Goal: Information Seeking & Learning: Find specific fact

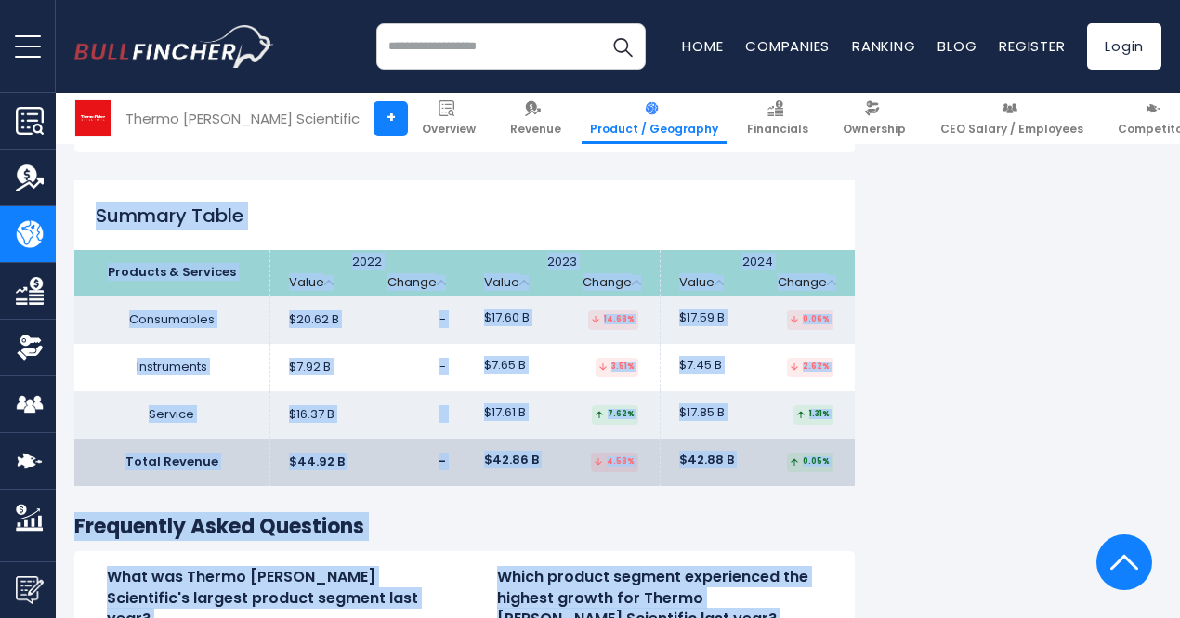
scroll to position [2874, 0]
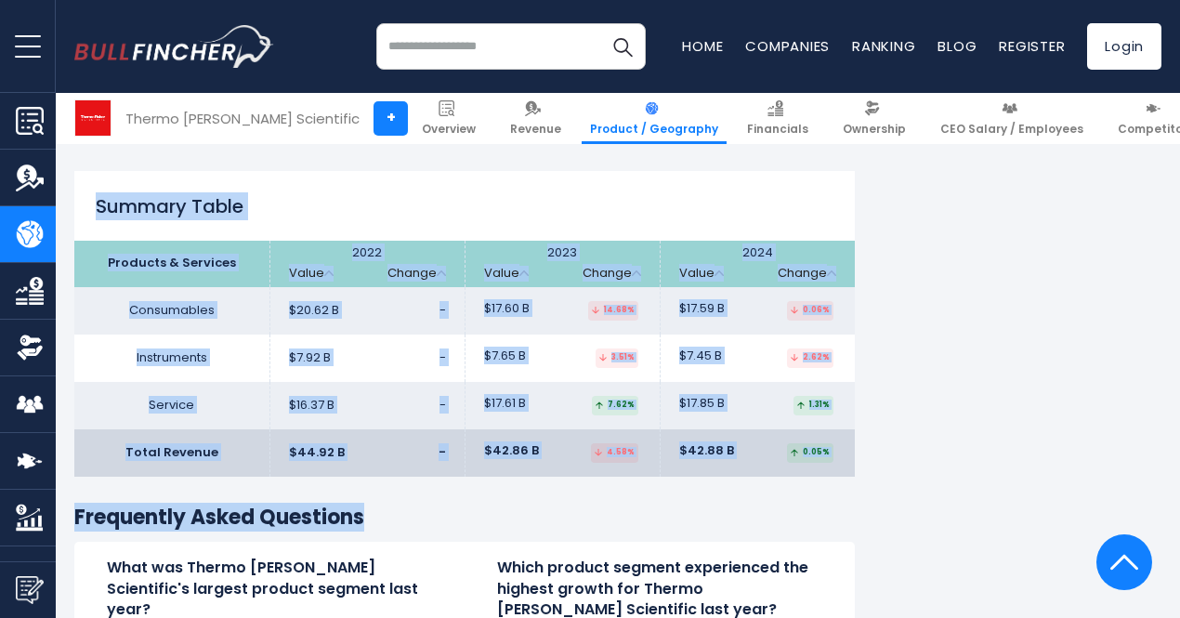
drag, startPoint x: 86, startPoint y: 336, endPoint x: 613, endPoint y: 447, distance: 539.6
copy div "Summary Table Products & Services 2022 Value Change 2023 Value Change 2024 Valu…"
click at [399, 287] on td "$20.62 B -" at bounding box center [367, 310] width 195 height 47
click at [404, 192] on h2 "Summary Table" at bounding box center [464, 206] width 781 height 28
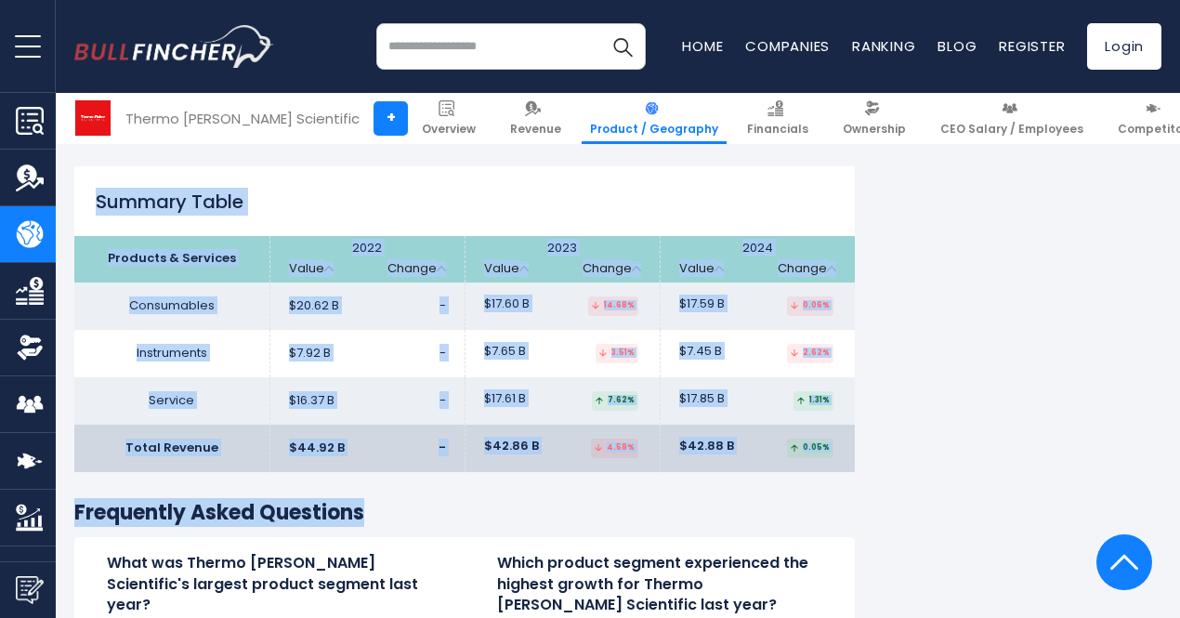
scroll to position [2890, 0]
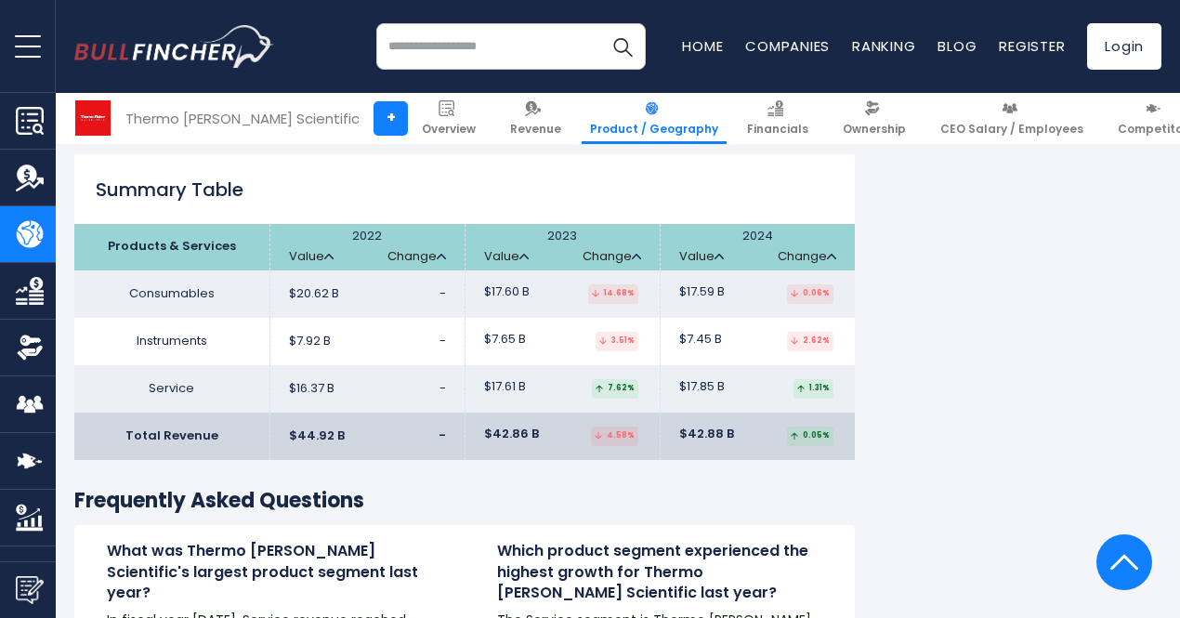
click at [669, 541] on h4 "Which product segment experienced the highest growth for Thermo [PERSON_NAME] S…" at bounding box center [659, 572] width 325 height 62
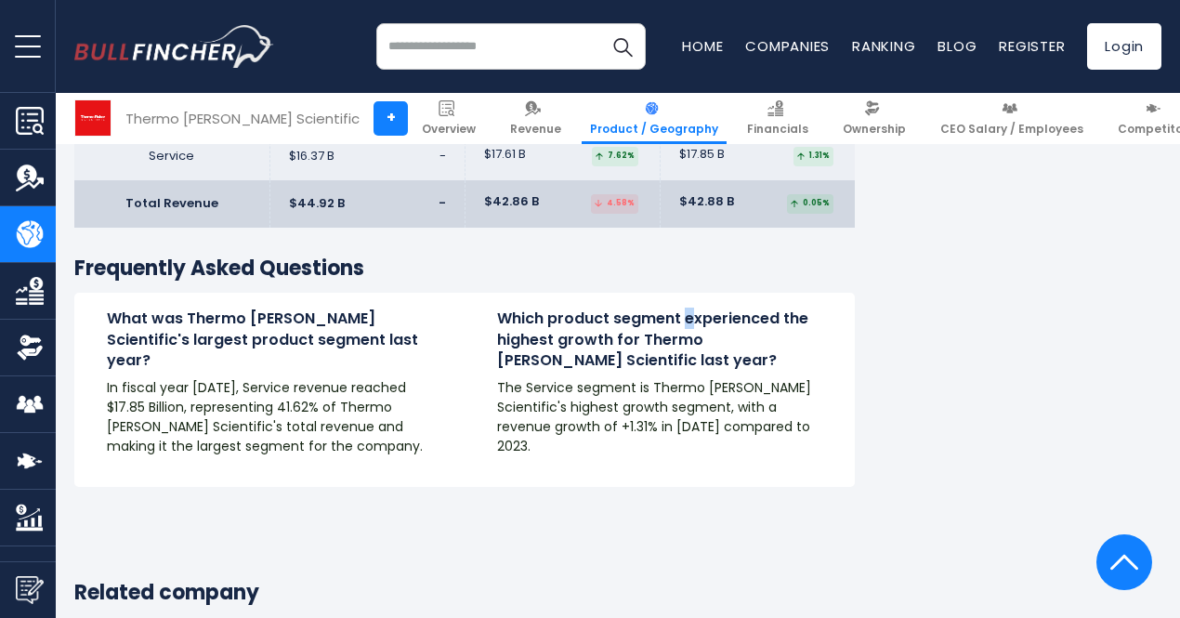
scroll to position [2705, 0]
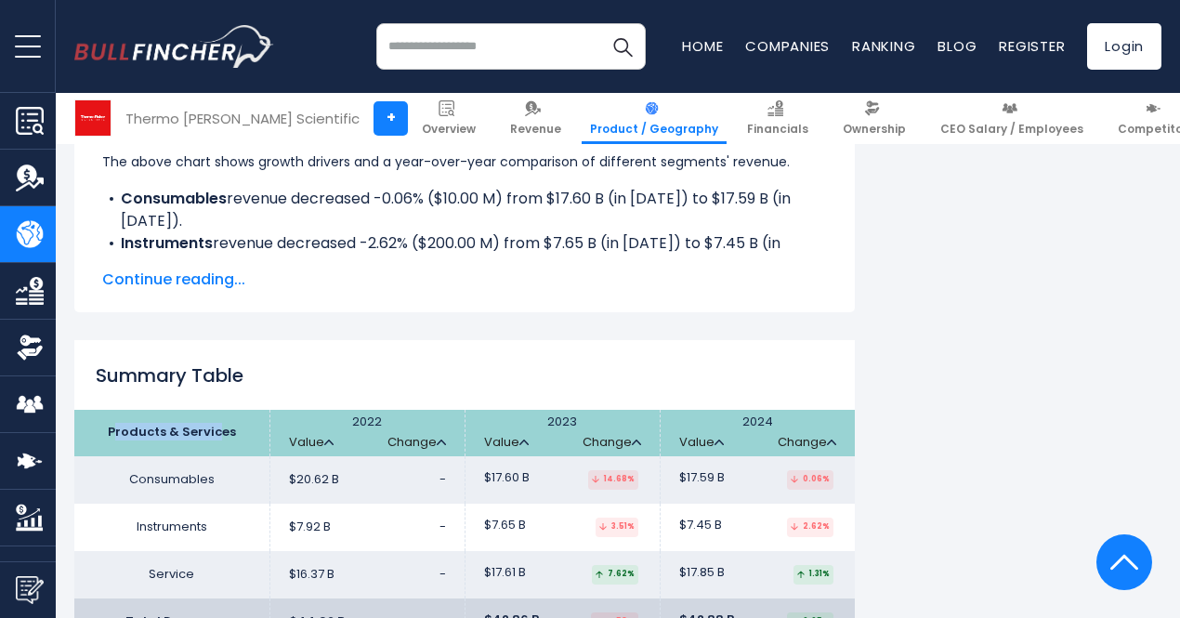
drag, startPoint x: 100, startPoint y: 384, endPoint x: 201, endPoint y: 396, distance: 101.1
click at [201, 410] on th "Products & Services" at bounding box center [171, 433] width 195 height 46
click at [270, 362] on h2 "Summary Table" at bounding box center [464, 376] width 781 height 28
click at [97, 410] on th "Products & Services" at bounding box center [171, 433] width 195 height 46
drag, startPoint x: 97, startPoint y: 374, endPoint x: 234, endPoint y: 387, distance: 138.2
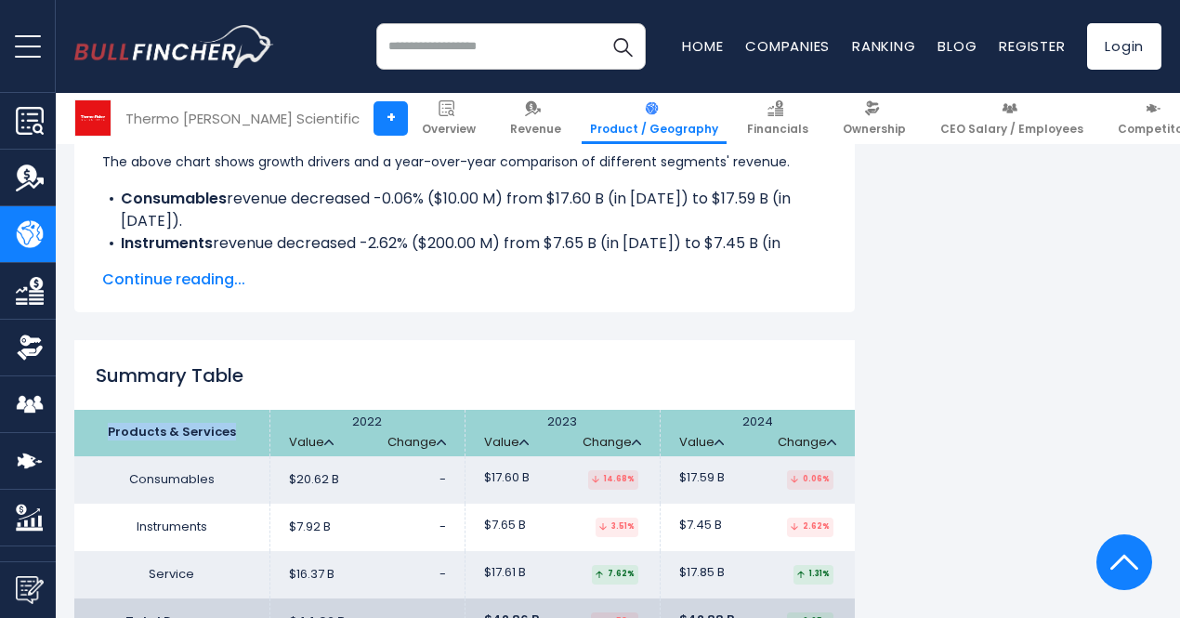
click at [234, 410] on th "Products & Services" at bounding box center [171, 433] width 195 height 46
copy th "Products & Services"
drag, startPoint x: 117, startPoint y: 430, endPoint x: 204, endPoint y: 426, distance: 87.5
click at [204, 456] on td "Consumables" at bounding box center [171, 479] width 195 height 47
copy td "Consumables"
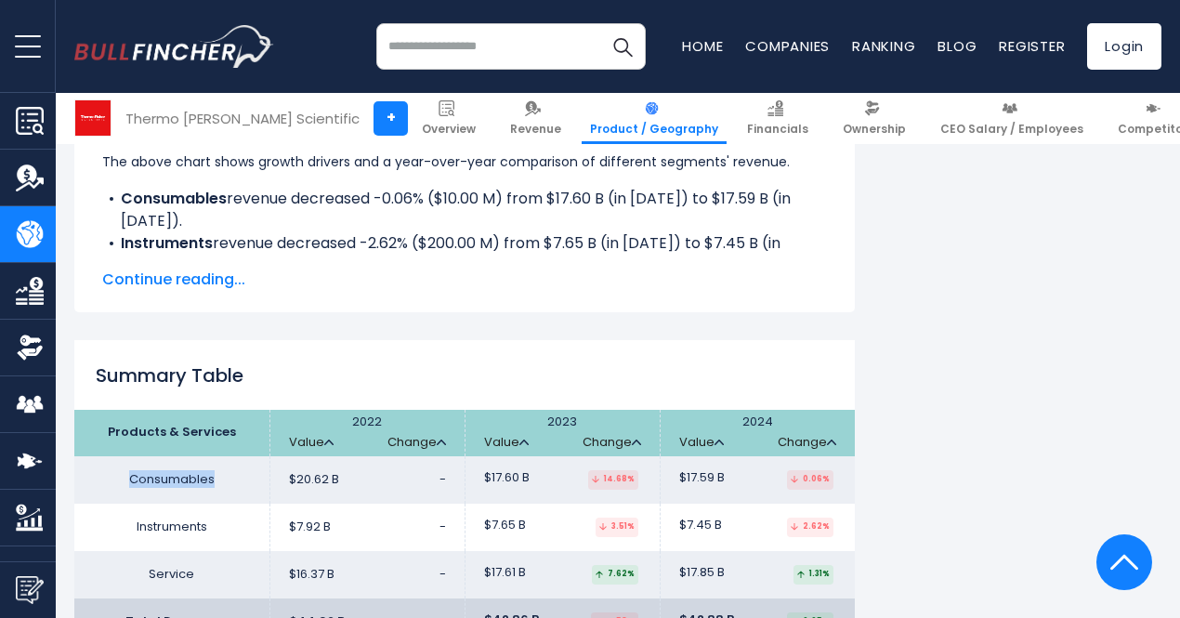
copy td "Consumables"
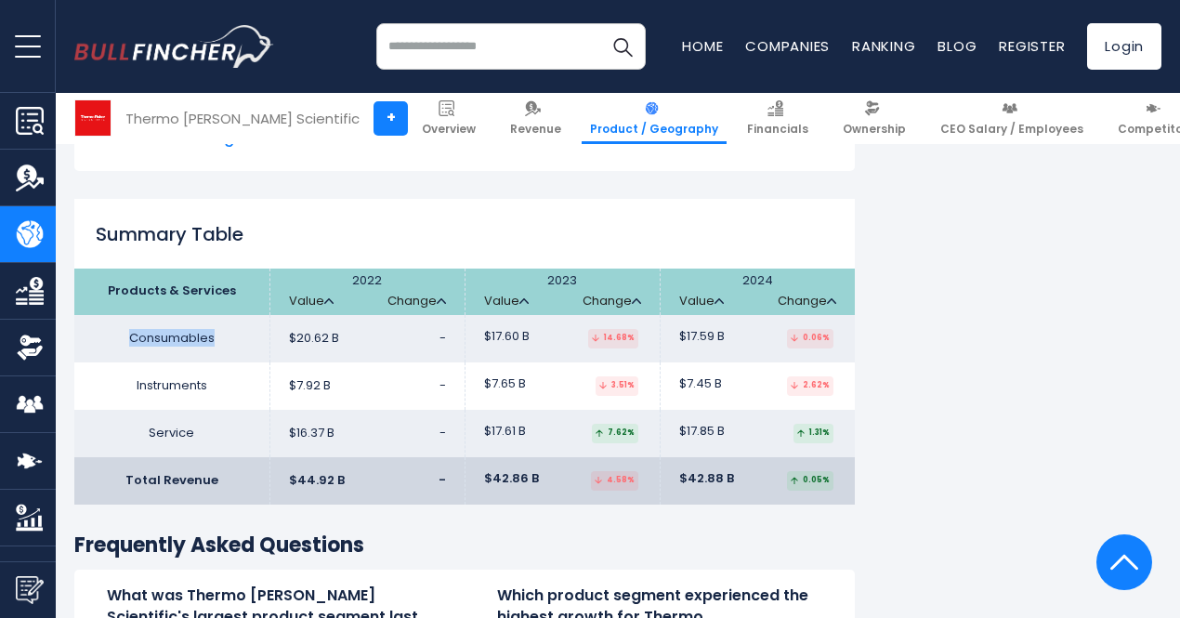
scroll to position [2890, 0]
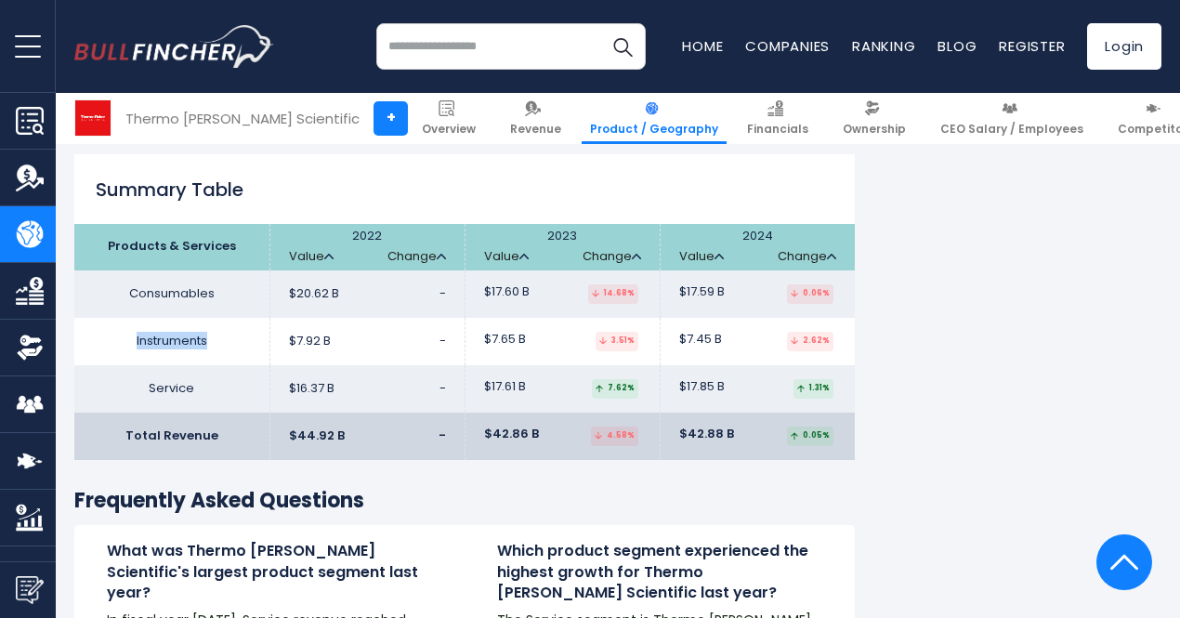
drag, startPoint x: 119, startPoint y: 295, endPoint x: 201, endPoint y: 305, distance: 82.4
click at [204, 318] on td "Instruments" at bounding box center [171, 341] width 195 height 47
copy td "Instruments"
drag, startPoint x: 135, startPoint y: 336, endPoint x: 207, endPoint y: 338, distance: 72.5
click at [214, 365] on td "Service" at bounding box center [171, 388] width 195 height 47
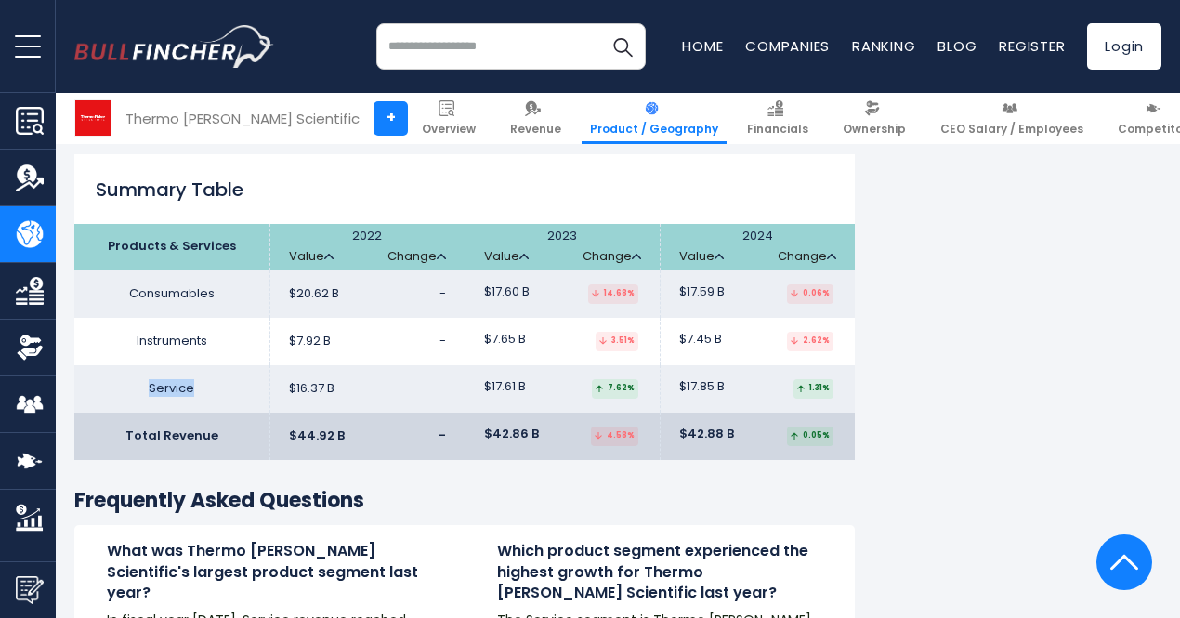
copy td "Service"
drag, startPoint x: 113, startPoint y: 388, endPoint x: 218, endPoint y: 395, distance: 105.3
click at [218, 413] on td "Total Revenue" at bounding box center [171, 436] width 195 height 47
copy td "Total Revenue"
drag, startPoint x: 275, startPoint y: 196, endPoint x: 318, endPoint y: 202, distance: 43.1
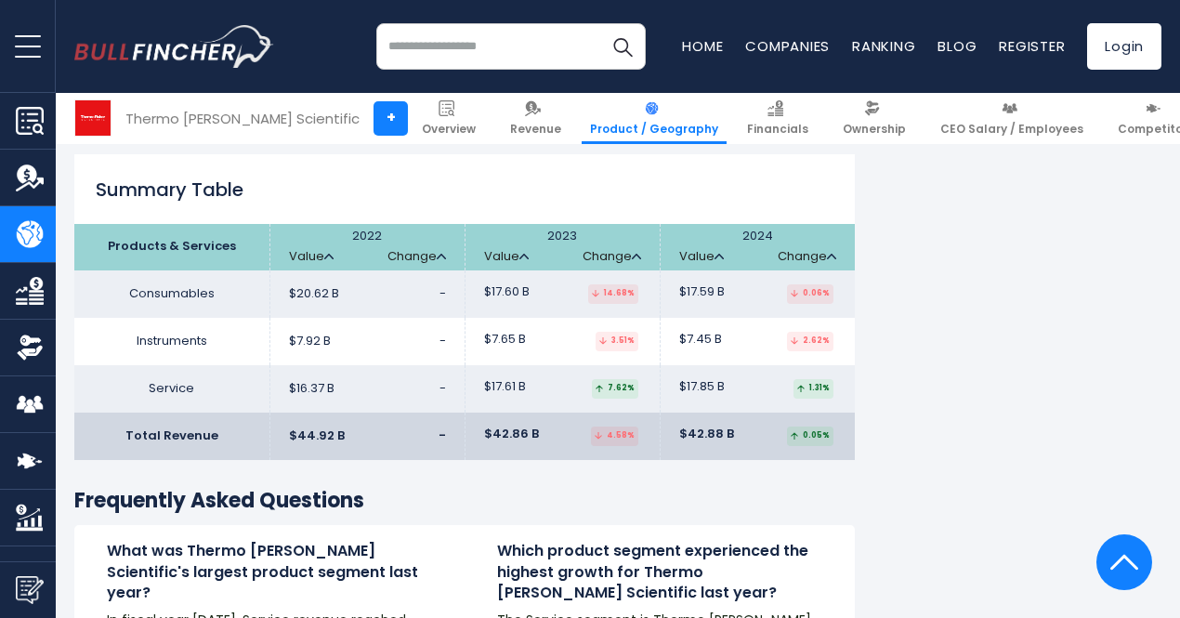
click at [320, 224] on th "2022 Value Change" at bounding box center [367, 247] width 195 height 46
drag, startPoint x: 265, startPoint y: 205, endPoint x: 324, endPoint y: 206, distance: 59.5
click at [324, 224] on th "2022 Value Change" at bounding box center [367, 247] width 195 height 46
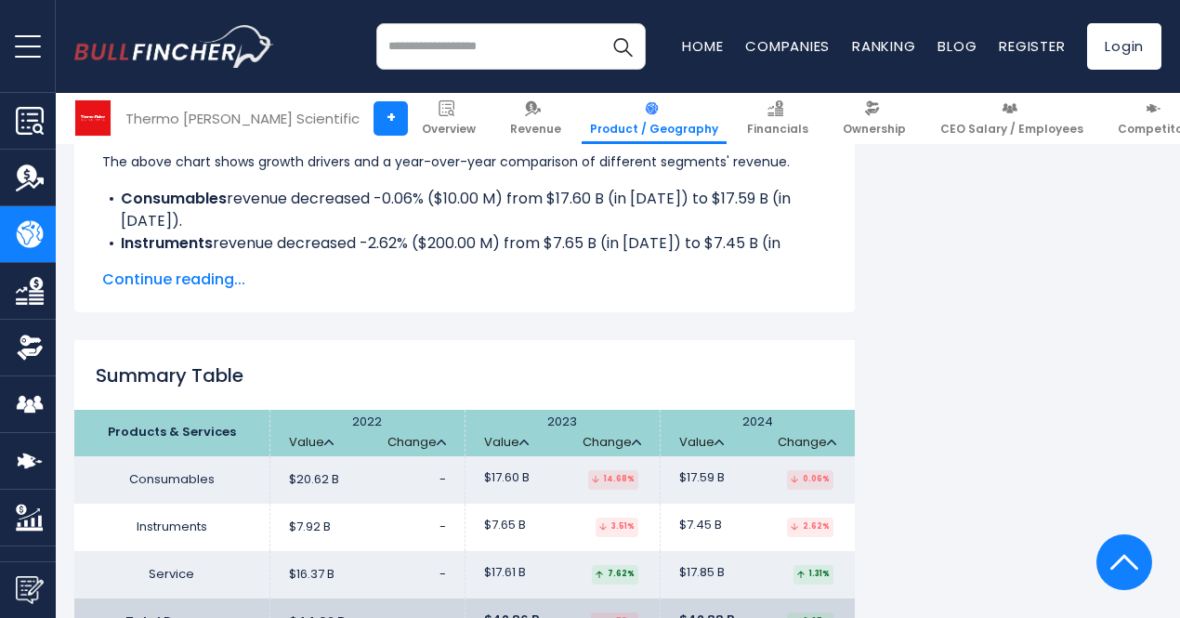
scroll to position [2798, 0]
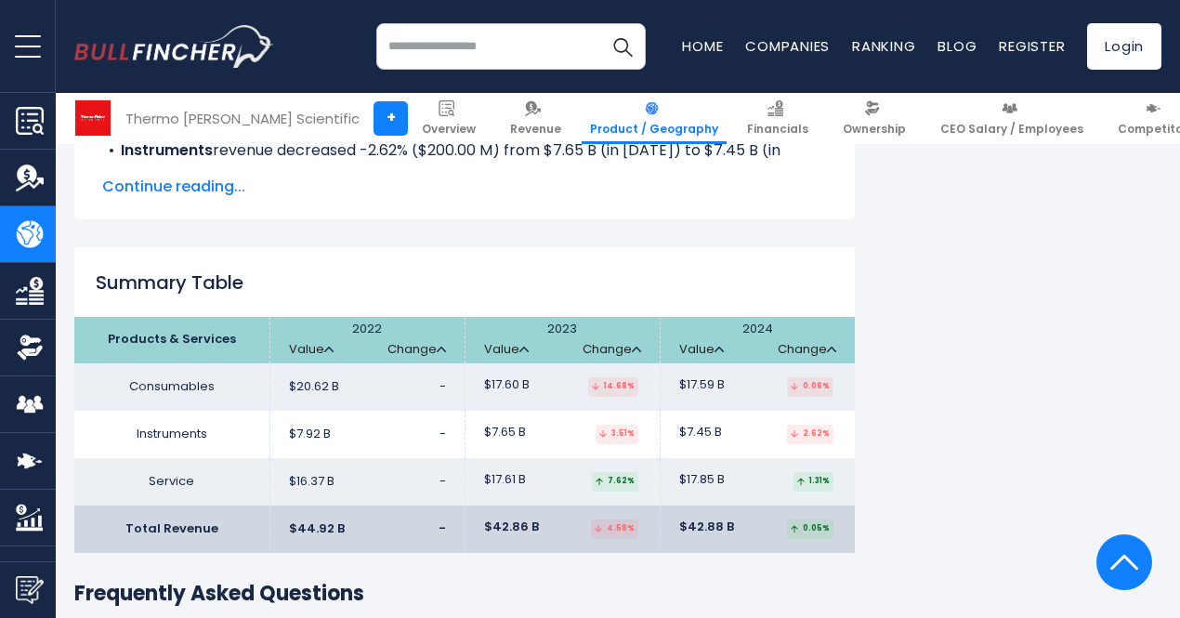
drag, startPoint x: 274, startPoint y: 336, endPoint x: 331, endPoint y: 336, distance: 56.7
click at [331, 363] on td "$20.62 B -" at bounding box center [367, 386] width 195 height 47
click at [289, 379] on span "$20.62 B" at bounding box center [314, 387] width 50 height 16
drag, startPoint x: 270, startPoint y: 336, endPoint x: 322, endPoint y: 336, distance: 52.0
click at [322, 363] on td "$20.62 B -" at bounding box center [367, 386] width 195 height 47
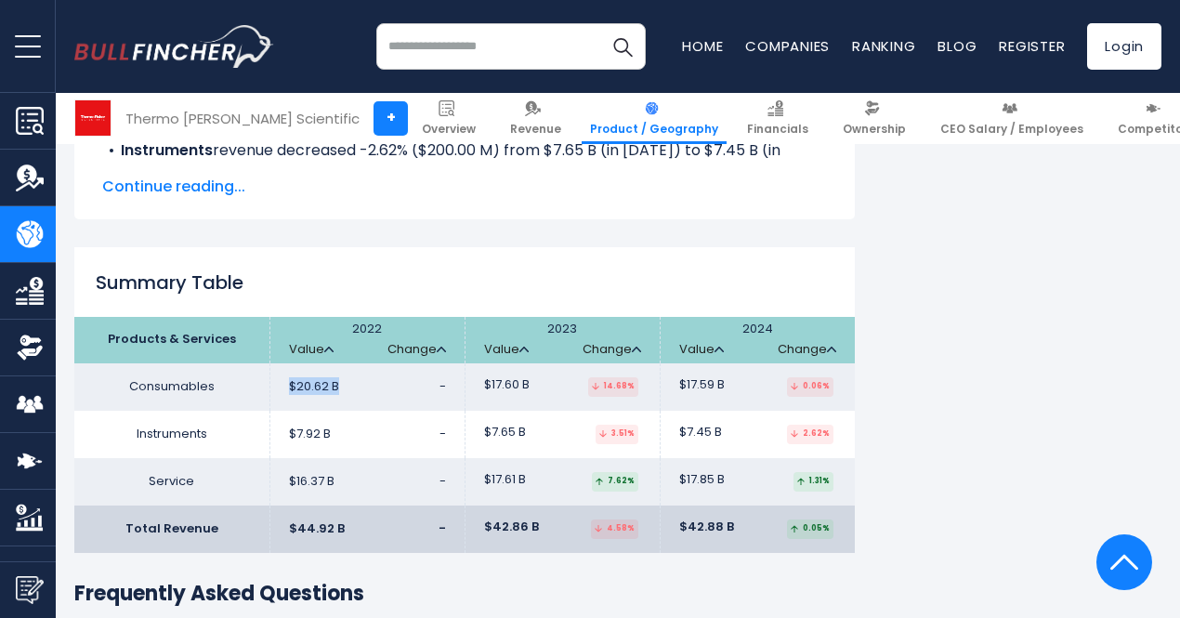
copy span "$20.62 B"
drag, startPoint x: 270, startPoint y: 379, endPoint x: 315, endPoint y: 383, distance: 45.7
click at [315, 411] on td "$7.92 B -" at bounding box center [367, 434] width 195 height 47
copy span "$7.92 B"
drag, startPoint x: 271, startPoint y: 432, endPoint x: 325, endPoint y: 440, distance: 54.4
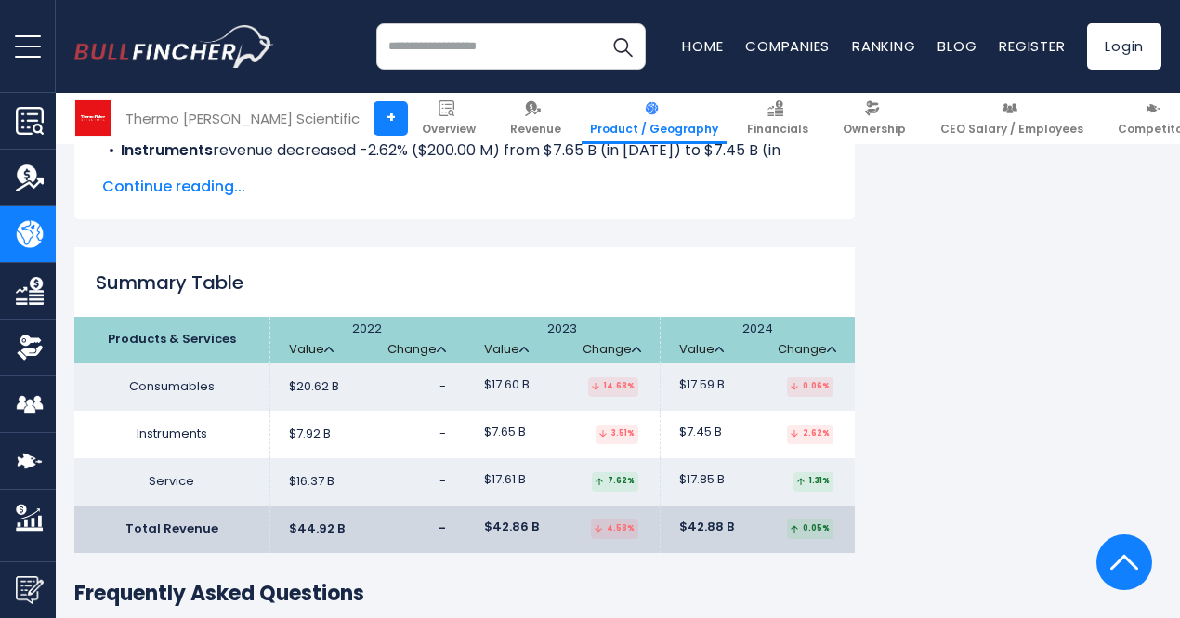
click at [332, 458] on td "$16.37 B -" at bounding box center [367, 481] width 195 height 47
drag, startPoint x: 273, startPoint y: 428, endPoint x: 320, endPoint y: 428, distance: 46.5
click at [320, 458] on td "$16.37 B -" at bounding box center [367, 481] width 195 height 47
copy span "$16.37 B"
drag, startPoint x: 270, startPoint y: 475, endPoint x: 349, endPoint y: 481, distance: 79.2
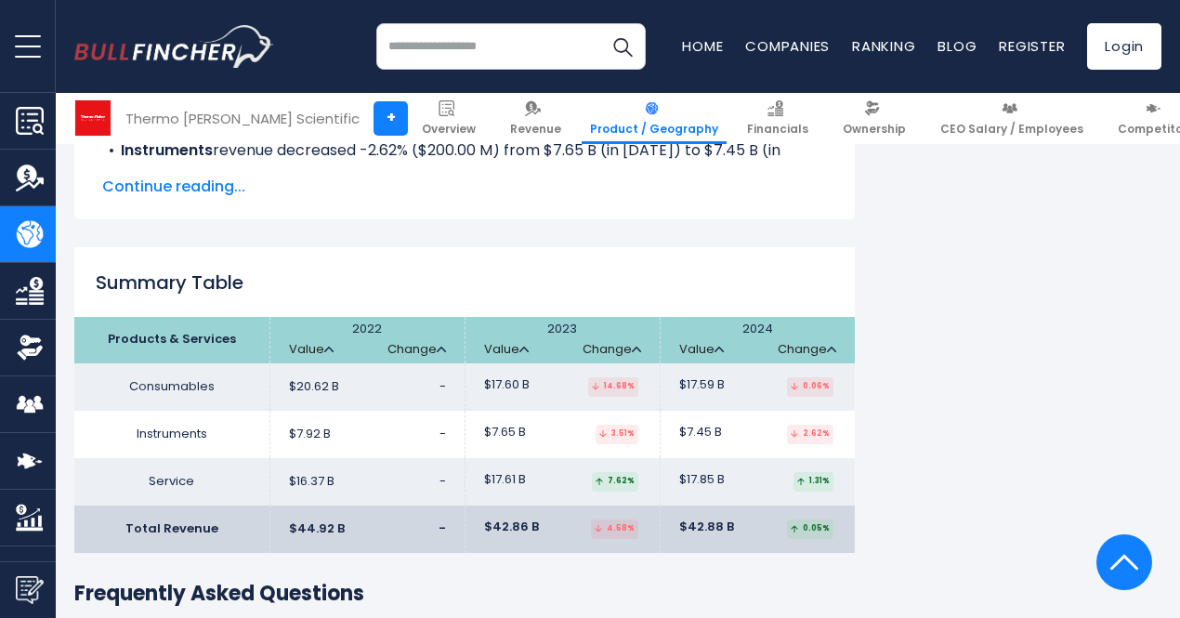
click at [349, 506] on td "$44.92 B -" at bounding box center [367, 529] width 195 height 47
drag, startPoint x: 276, startPoint y: 479, endPoint x: 322, endPoint y: 477, distance: 45.6
click at [322, 521] on span "$44.92 B" at bounding box center [317, 529] width 56 height 16
click at [289, 521] on span "$44.92 B" at bounding box center [317, 529] width 56 height 16
click at [270, 506] on td "$44.92 B -" at bounding box center [367, 529] width 195 height 47
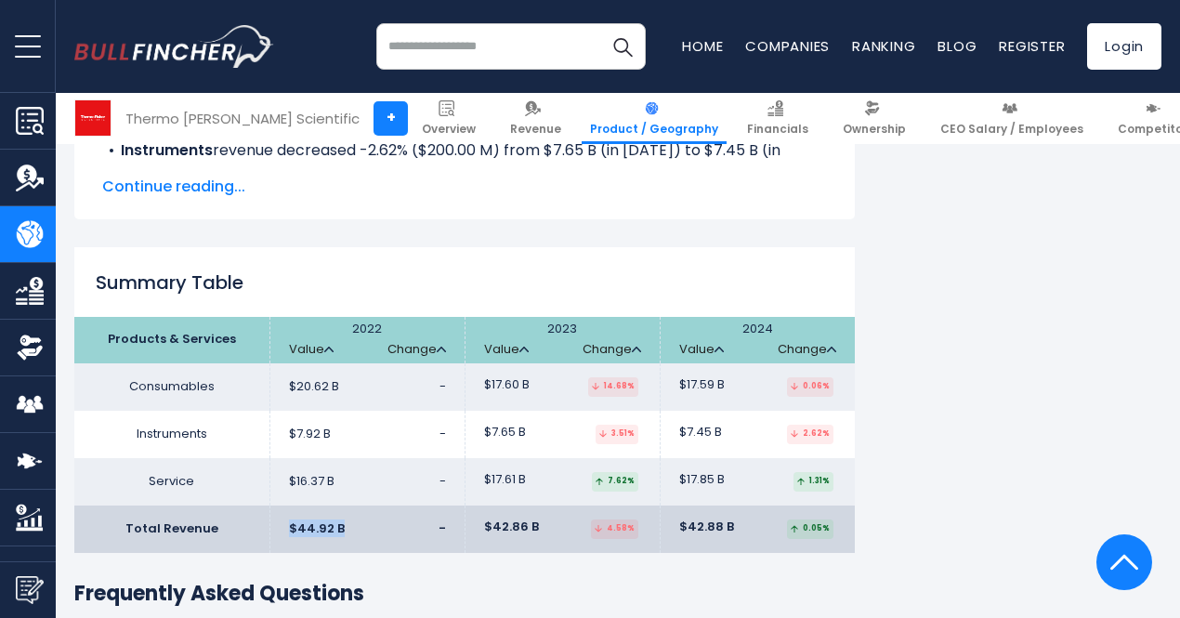
drag, startPoint x: 271, startPoint y: 480, endPoint x: 324, endPoint y: 477, distance: 53.0
click at [324, 506] on td "$44.92 B -" at bounding box center [367, 529] width 195 height 47
drag, startPoint x: 465, startPoint y: 297, endPoint x: 506, endPoint y: 296, distance: 40.9
click at [506, 317] on th "2023 Value Change" at bounding box center [562, 340] width 195 height 46
drag, startPoint x: 463, startPoint y: 332, endPoint x: 513, endPoint y: 337, distance: 50.5
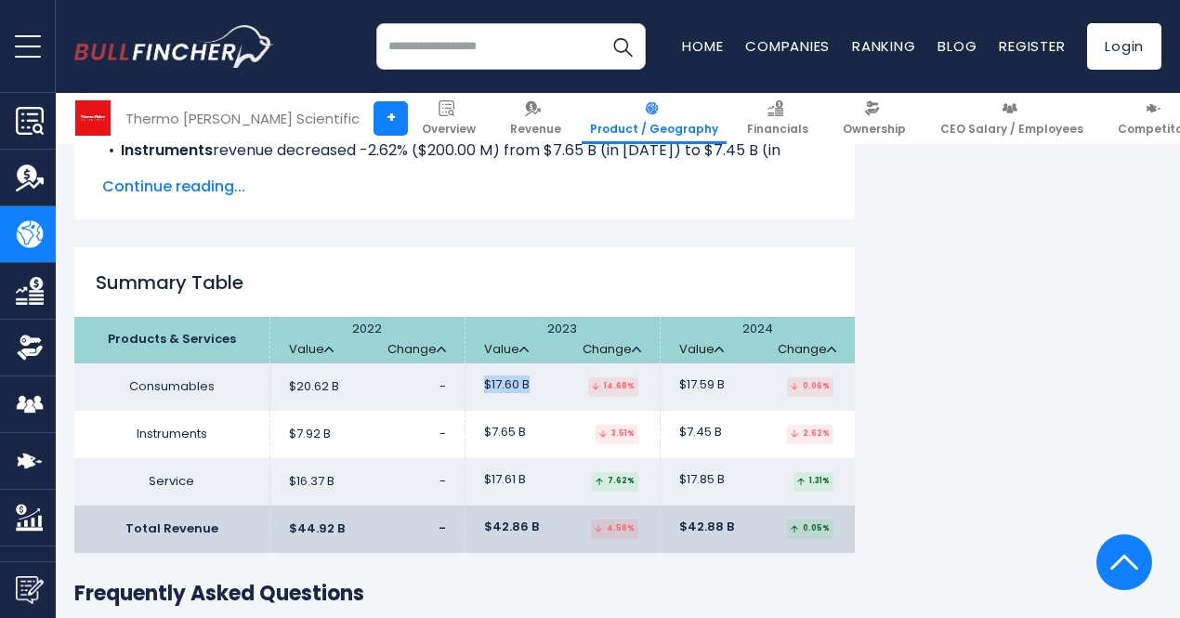
click at [513, 363] on td "$17.60 B 14.68%" at bounding box center [562, 386] width 195 height 47
drag, startPoint x: 469, startPoint y: 381, endPoint x: 509, endPoint y: 384, distance: 40.1
click at [509, 425] on span "$7.65 B" at bounding box center [505, 433] width 42 height 16
drag, startPoint x: 471, startPoint y: 432, endPoint x: 509, endPoint y: 424, distance: 39.0
click at [509, 472] on span "$17.61 B" at bounding box center [505, 480] width 42 height 16
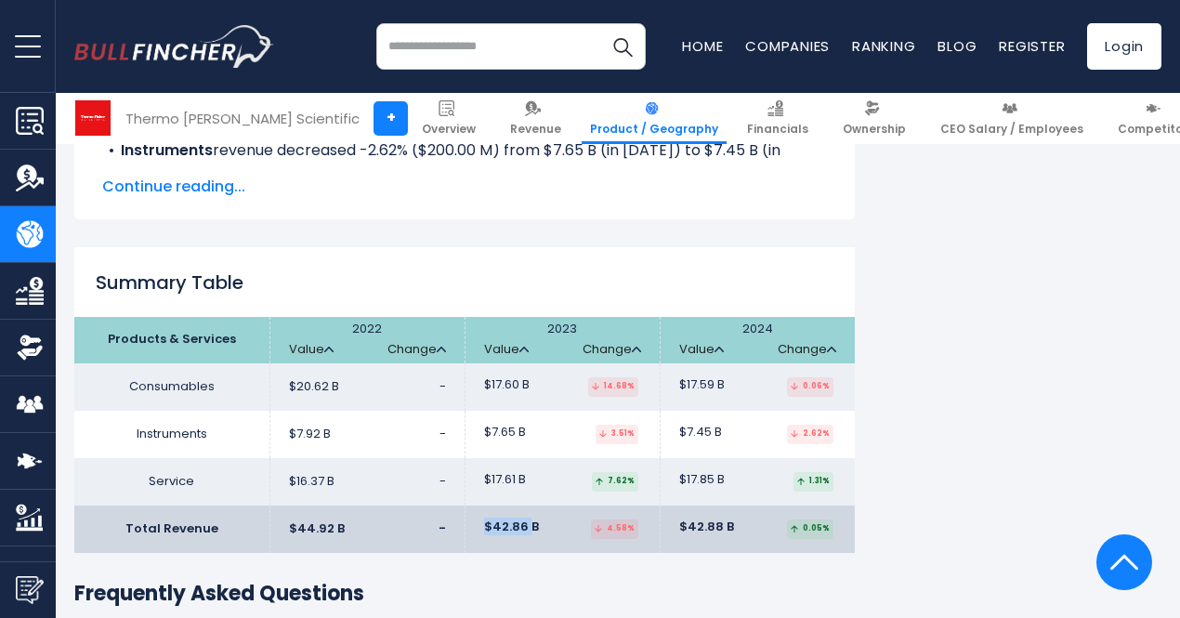
drag, startPoint x: 469, startPoint y: 475, endPoint x: 517, endPoint y: 477, distance: 47.4
click at [517, 520] on span "$42.86 B" at bounding box center [511, 528] width 55 height 16
drag, startPoint x: 470, startPoint y: 477, endPoint x: 520, endPoint y: 477, distance: 49.3
click at [520, 520] on span "$42.86 B" at bounding box center [511, 528] width 55 height 16
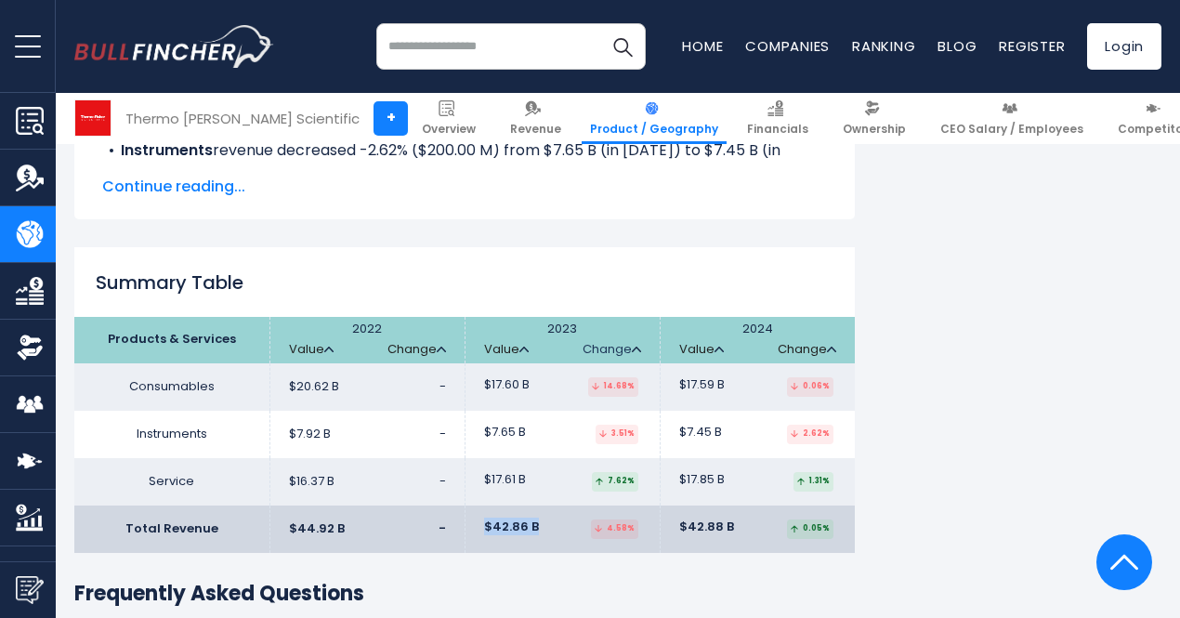
drag, startPoint x: 565, startPoint y: 301, endPoint x: 593, endPoint y: 301, distance: 27.9
click at [593, 317] on th "2023 Value Change" at bounding box center [562, 340] width 195 height 46
click at [630, 317] on th "2023 Value Change" at bounding box center [562, 340] width 195 height 46
drag, startPoint x: 630, startPoint y: 296, endPoint x: 620, endPoint y: 299, distance: 10.6
click at [620, 317] on th "2023 Value Change" at bounding box center [562, 340] width 195 height 46
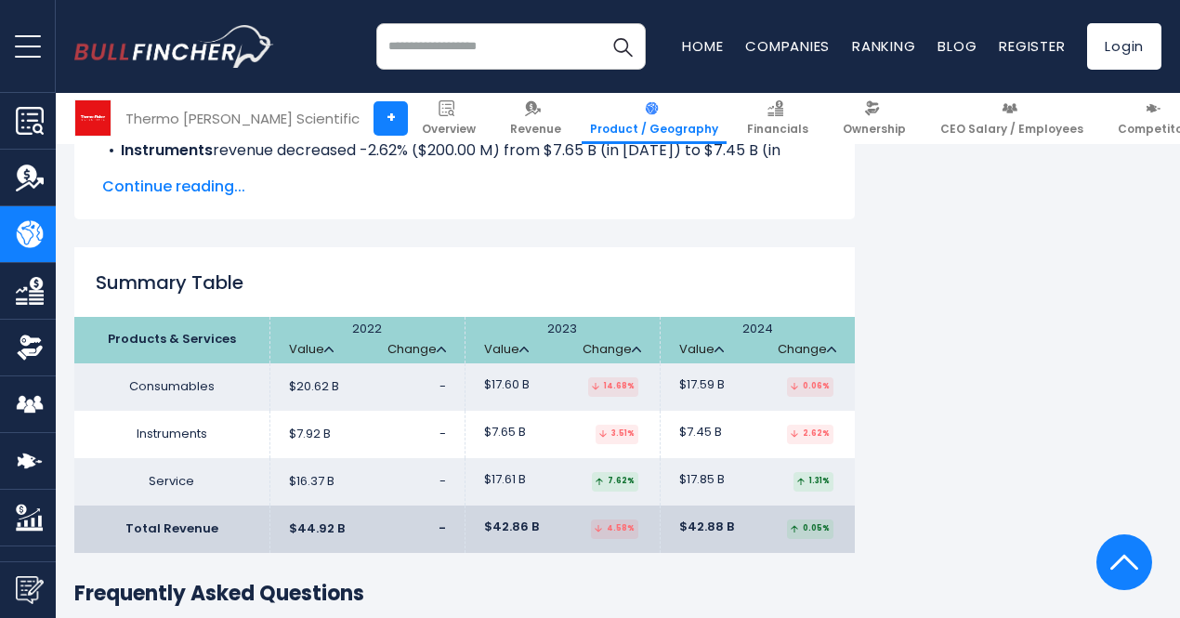
click at [552, 317] on th "2023 Value Change" at bounding box center [562, 340] width 195 height 46
click at [574, 317] on th "2023 Value Change" at bounding box center [562, 340] width 195 height 46
click at [639, 317] on th "2023 Value Change" at bounding box center [562, 340] width 195 height 46
click at [617, 248] on div "Summary Table Products & Services 2022 Value Change Value Change Value Change C…" at bounding box center [464, 400] width 781 height 306
drag, startPoint x: 628, startPoint y: 301, endPoint x: 618, endPoint y: 297, distance: 10.9
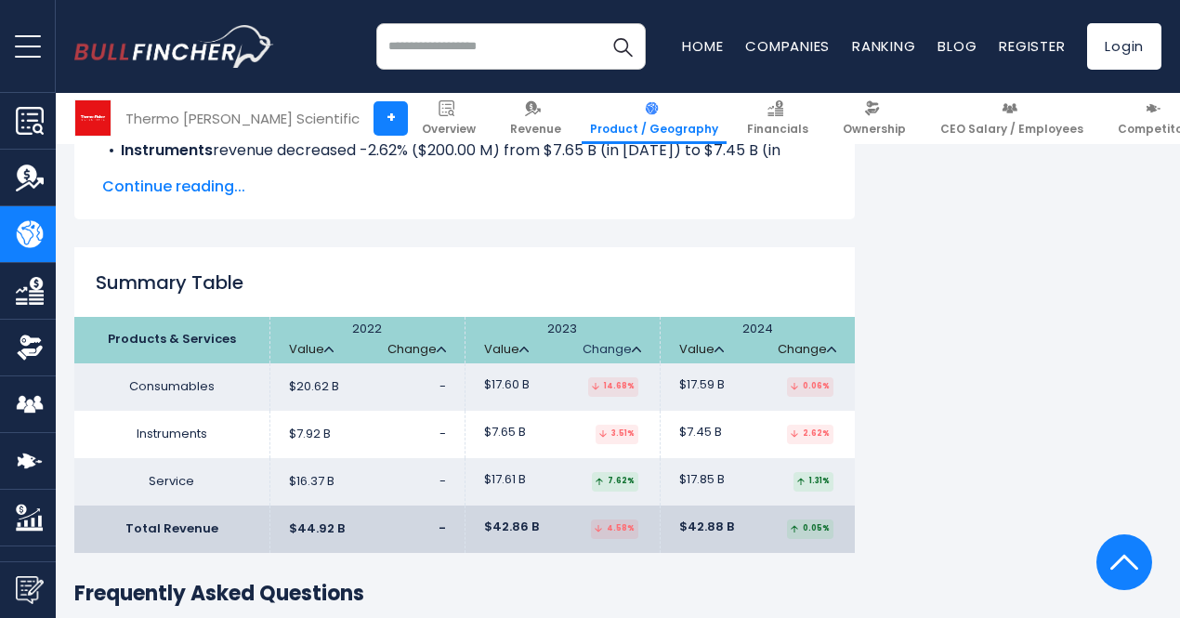
click at [618, 317] on th "2023 Value Change" at bounding box center [562, 340] width 195 height 46
drag, startPoint x: 591, startPoint y: 337, endPoint x: 619, endPoint y: 336, distance: 27.9
click at [619, 377] on div "14.68%" at bounding box center [613, 387] width 50 height 20
drag, startPoint x: 628, startPoint y: 380, endPoint x: 605, endPoint y: 384, distance: 23.5
click at [605, 411] on td "$7.65 B 3.51%" at bounding box center [562, 434] width 195 height 47
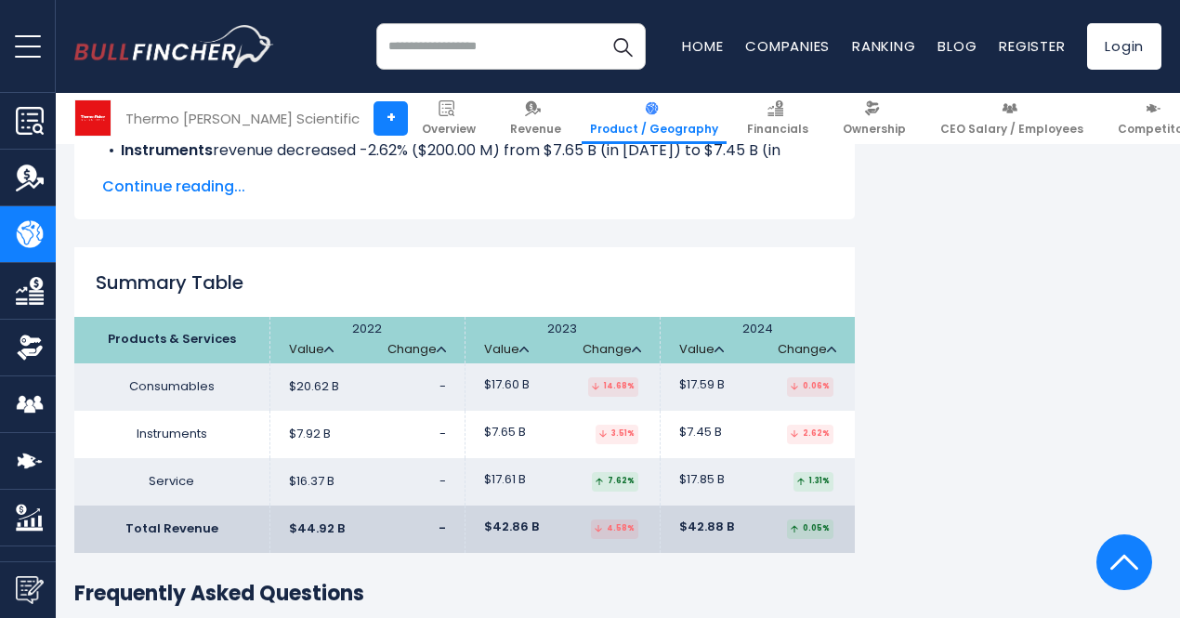
click at [645, 269] on h2 "Summary Table" at bounding box center [464, 283] width 781 height 28
drag, startPoint x: 643, startPoint y: 382, endPoint x: 619, endPoint y: 382, distance: 24.2
click at [619, 411] on td "$7.65 B 3.51%" at bounding box center [562, 434] width 195 height 47
click at [619, 472] on span "7.62%" at bounding box center [615, 482] width 52 height 20
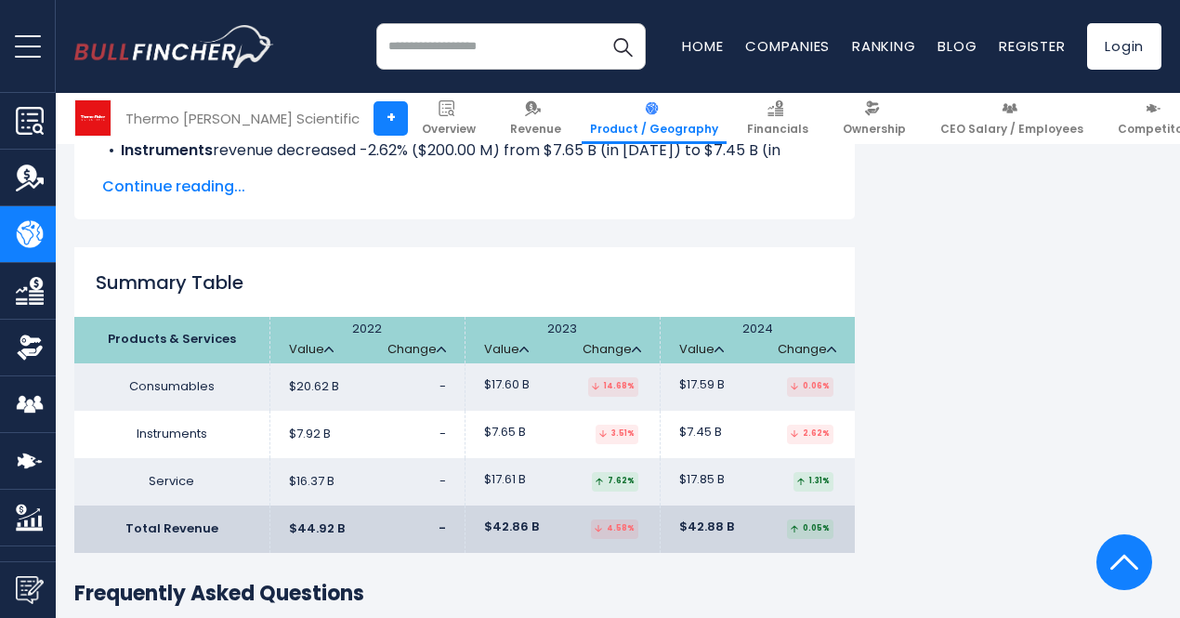
drag, startPoint x: 628, startPoint y: 477, endPoint x: 618, endPoint y: 479, distance: 10.4
click at [618, 506] on td "$42.86 B 4.58%" at bounding box center [562, 529] width 195 height 47
drag, startPoint x: 665, startPoint y: 337, endPoint x: 704, endPoint y: 334, distance: 39.2
click at [704, 377] on span "$17.59 B" at bounding box center [702, 385] width 46 height 16
click at [729, 363] on td "$17.59 B 0.06%" at bounding box center [757, 386] width 195 height 47
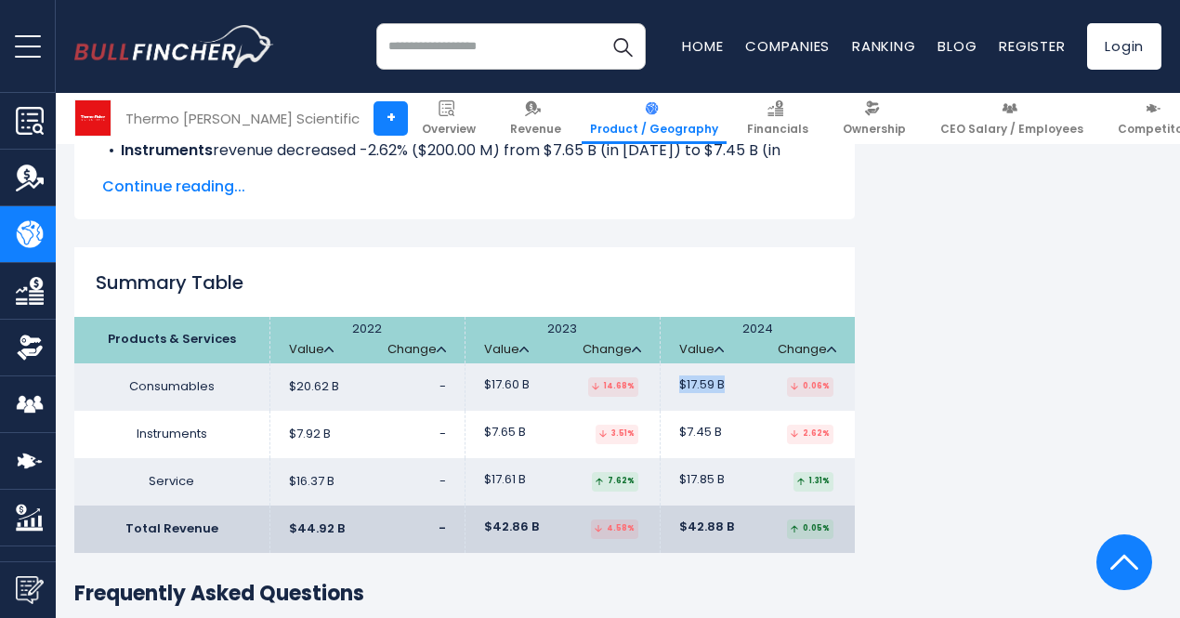
click at [708, 363] on td "$17.59 B 0.06%" at bounding box center [757, 386] width 195 height 47
drag, startPoint x: 665, startPoint y: 386, endPoint x: 705, endPoint y: 386, distance: 40.0
click at [705, 425] on span "$7.45 B" at bounding box center [700, 433] width 43 height 16
drag, startPoint x: 667, startPoint y: 428, endPoint x: 707, endPoint y: 430, distance: 40.1
click at [707, 472] on span "$17.85 B" at bounding box center [702, 480] width 46 height 16
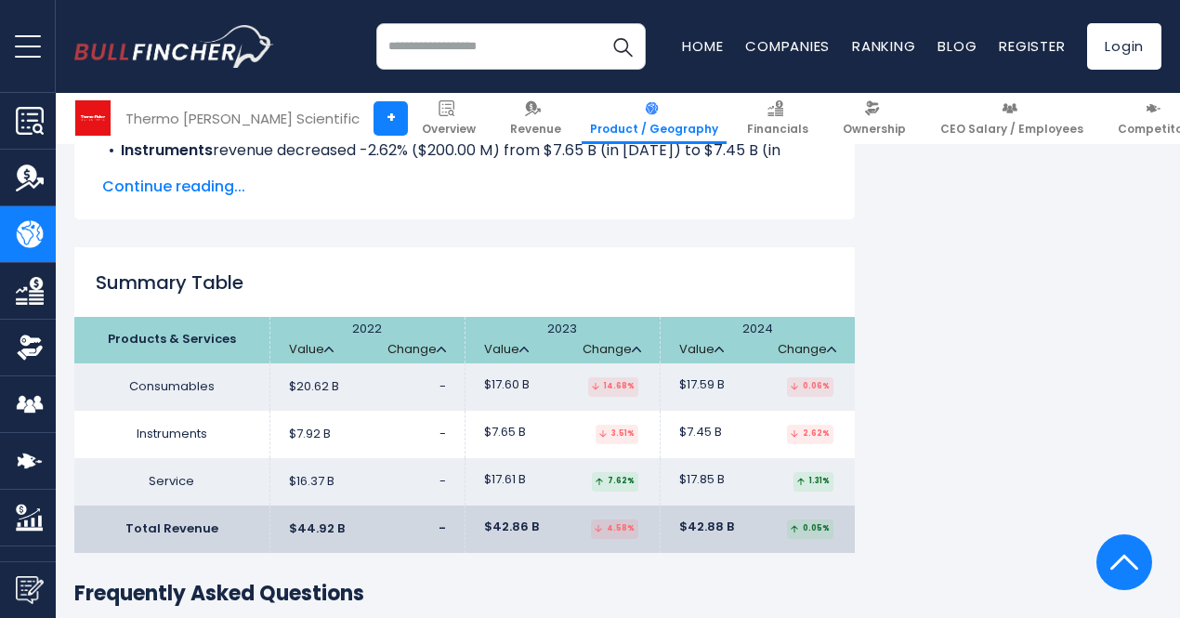
drag, startPoint x: 666, startPoint y: 477, endPoint x: 718, endPoint y: 479, distance: 52.1
click at [723, 506] on td "$42.88 B 0.05%" at bounding box center [757, 529] width 195 height 47
click at [685, 520] on span "$42.88 B" at bounding box center [706, 528] width 55 height 16
drag, startPoint x: 666, startPoint y: 477, endPoint x: 715, endPoint y: 479, distance: 48.4
click at [715, 520] on span "$42.88 B" at bounding box center [706, 528] width 55 height 16
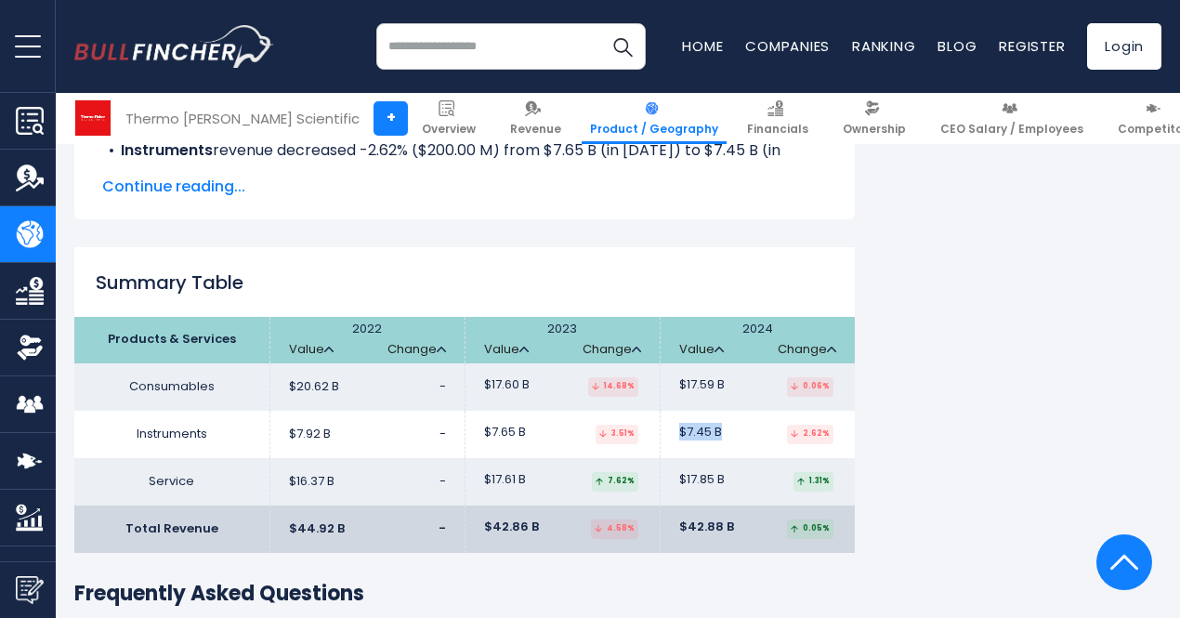
drag, startPoint x: 662, startPoint y: 382, endPoint x: 704, endPoint y: 382, distance: 42.8
click at [704, 411] on td "$7.45 B 2.62%" at bounding box center [757, 434] width 195 height 47
drag, startPoint x: 665, startPoint y: 428, endPoint x: 708, endPoint y: 427, distance: 42.8
click at [708, 472] on span "$17.85 B" at bounding box center [702, 480] width 46 height 16
drag, startPoint x: 731, startPoint y: 280, endPoint x: 759, endPoint y: 279, distance: 28.8
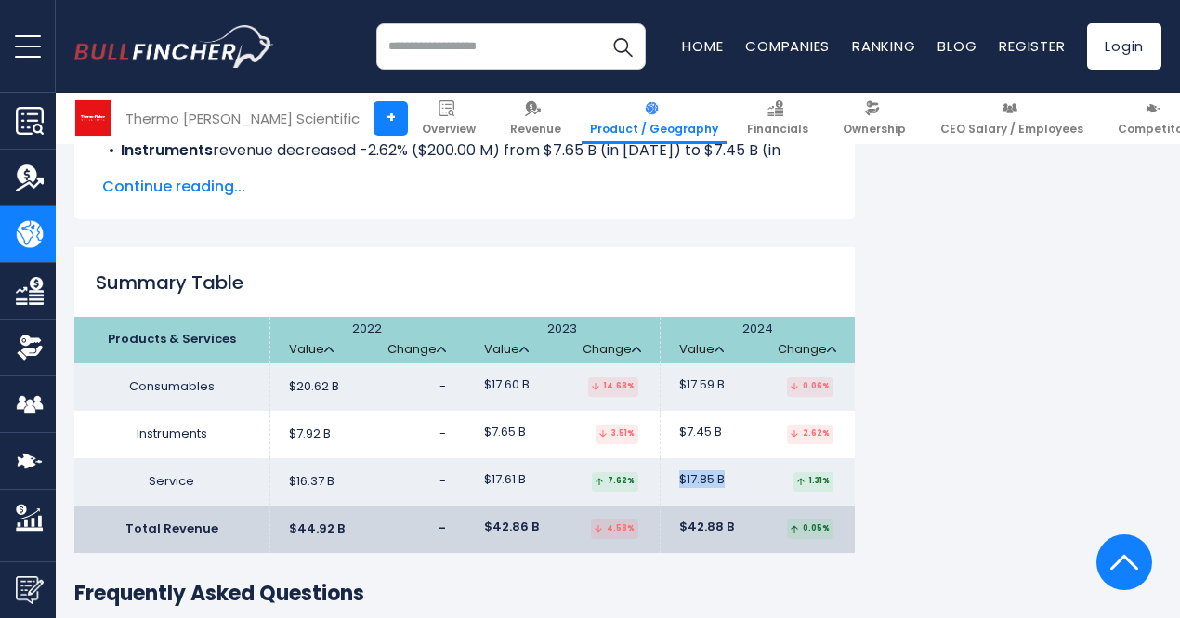
click at [759, 317] on th "2024 Value Change" at bounding box center [757, 340] width 195 height 46
drag, startPoint x: 764, startPoint y: 297, endPoint x: 814, endPoint y: 303, distance: 50.5
click at [814, 317] on th "2024 Value Change" at bounding box center [757, 340] width 195 height 46
drag, startPoint x: 772, startPoint y: 330, endPoint x: 812, endPoint y: 336, distance: 40.4
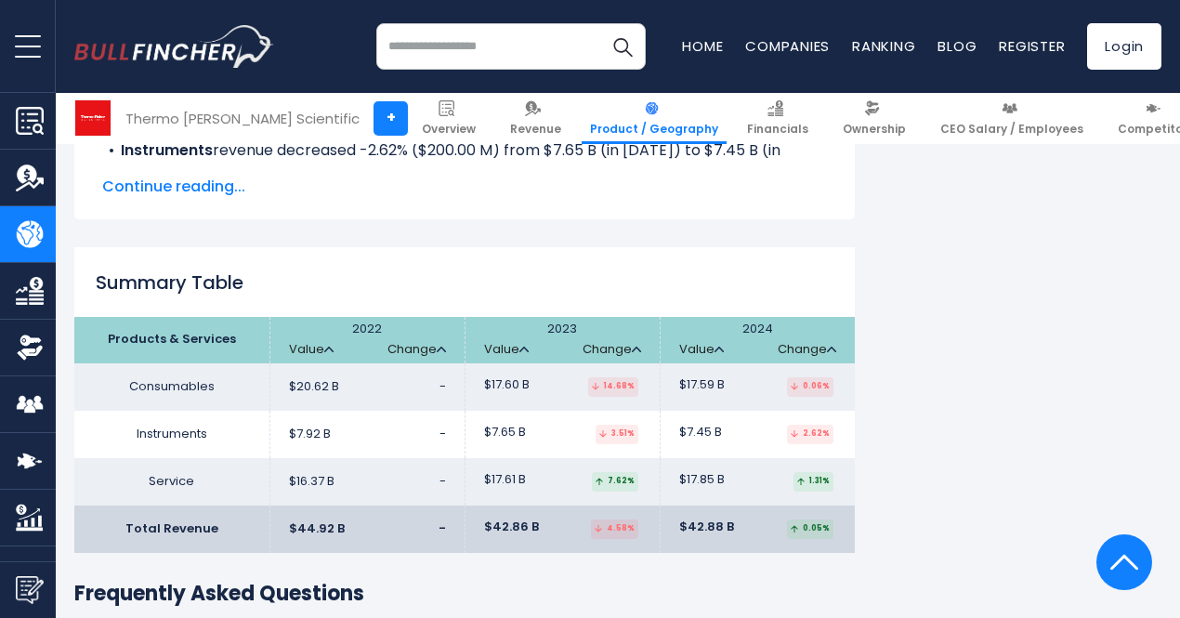
click at [812, 363] on td "$17.59 B 0.06%" at bounding box center [757, 386] width 195 height 47
drag, startPoint x: 801, startPoint y: 350, endPoint x: 822, endPoint y: 350, distance: 20.4
click at [810, 363] on td "$17.59 B 0.06%" at bounding box center [757, 386] width 195 height 47
drag, startPoint x: 779, startPoint y: 335, endPoint x: 806, endPoint y: 336, distance: 27.0
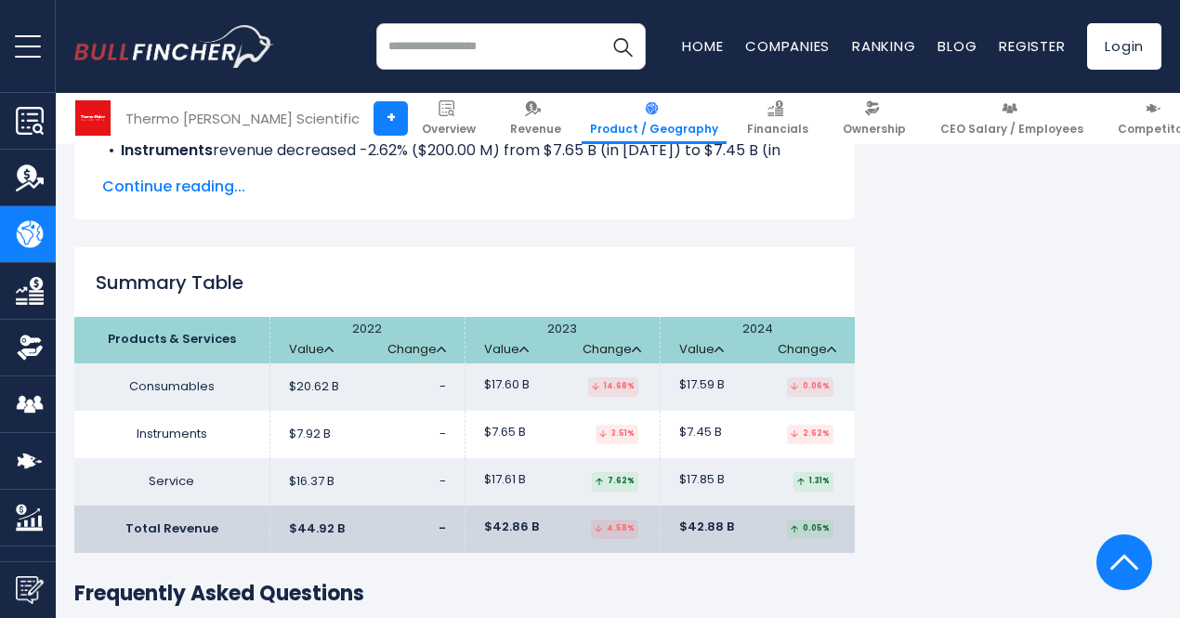
click at [812, 377] on div "0.06%" at bounding box center [810, 387] width 46 height 20
drag, startPoint x: 870, startPoint y: 338, endPoint x: 859, endPoint y: 345, distance: 12.9
drag, startPoint x: 825, startPoint y: 339, endPoint x: 807, endPoint y: 332, distance: 20.0
click at [811, 363] on td "$17.59 B 0.06%" at bounding box center [757, 386] width 195 height 47
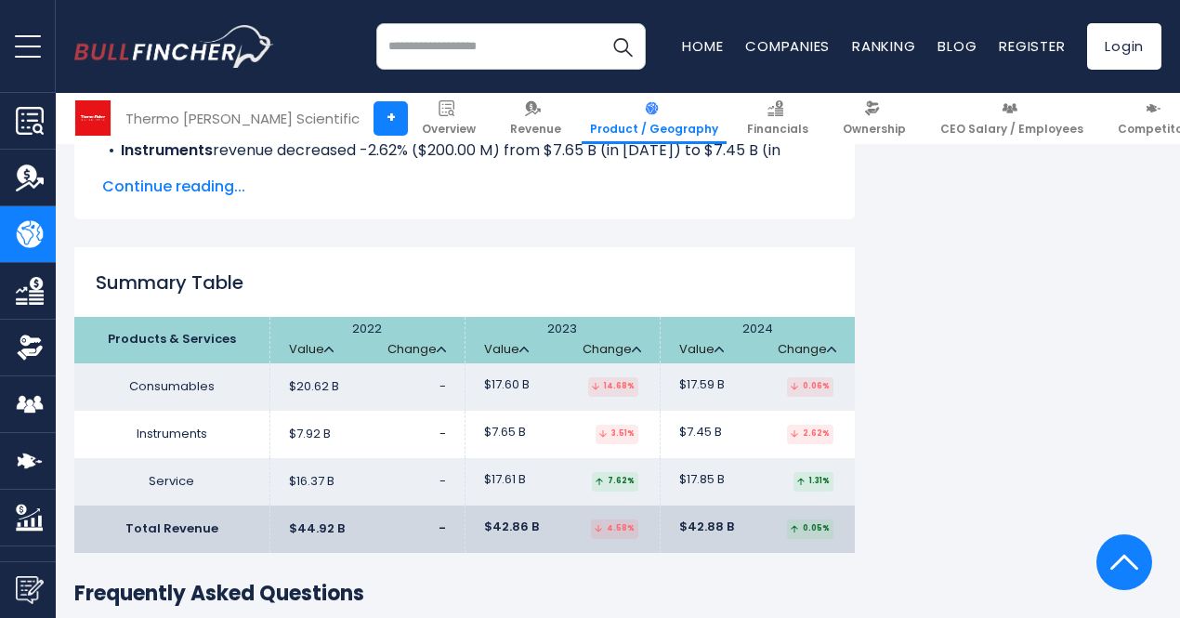
drag, startPoint x: 782, startPoint y: 383, endPoint x: 815, endPoint y: 382, distance: 33.5
click at [815, 425] on div "2.62%" at bounding box center [810, 435] width 46 height 20
drag, startPoint x: 798, startPoint y: 430, endPoint x: 812, endPoint y: 434, distance: 14.4
click at [812, 472] on div "1.31%" at bounding box center [814, 482] width 40 height 20
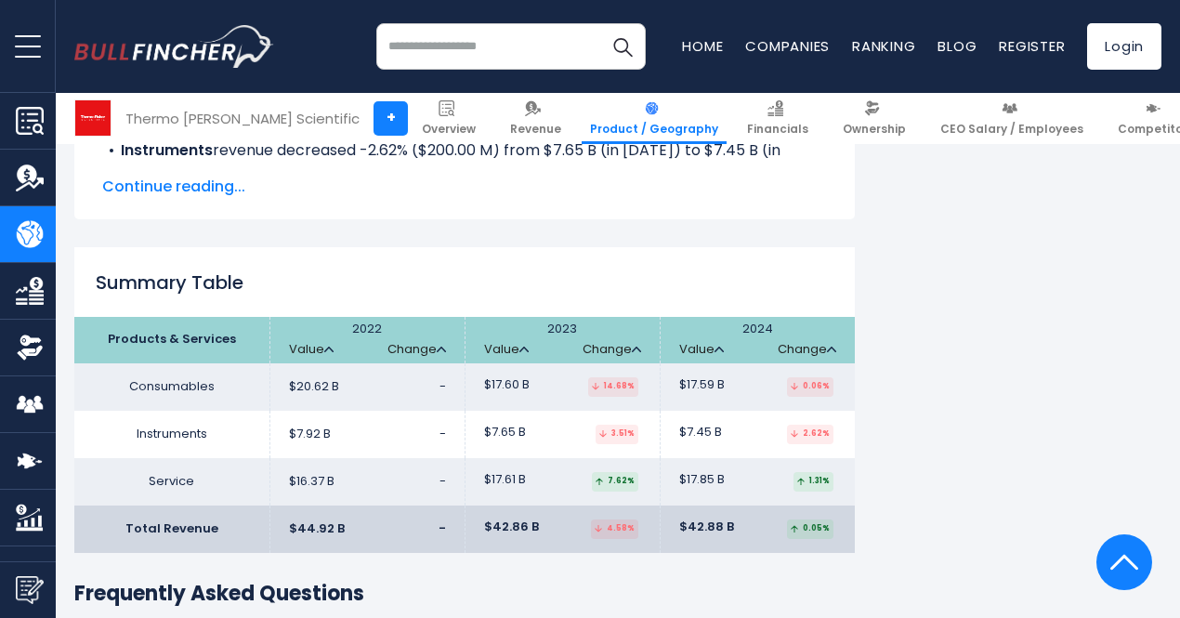
drag, startPoint x: 792, startPoint y: 479, endPoint x: 811, endPoint y: 475, distance: 19.9
click at [811, 520] on div "0.05%" at bounding box center [810, 530] width 46 height 20
drag, startPoint x: 793, startPoint y: 479, endPoint x: 814, endPoint y: 479, distance: 21.4
click at [814, 520] on div "0.05%" at bounding box center [810, 530] width 46 height 20
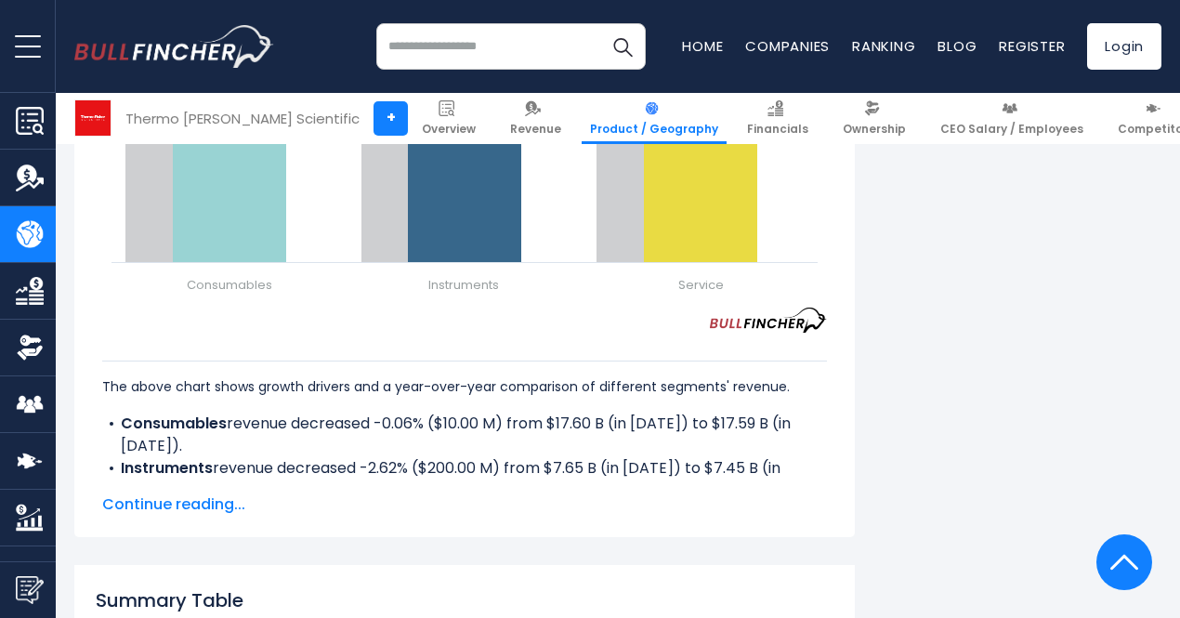
scroll to position [2519, 0]
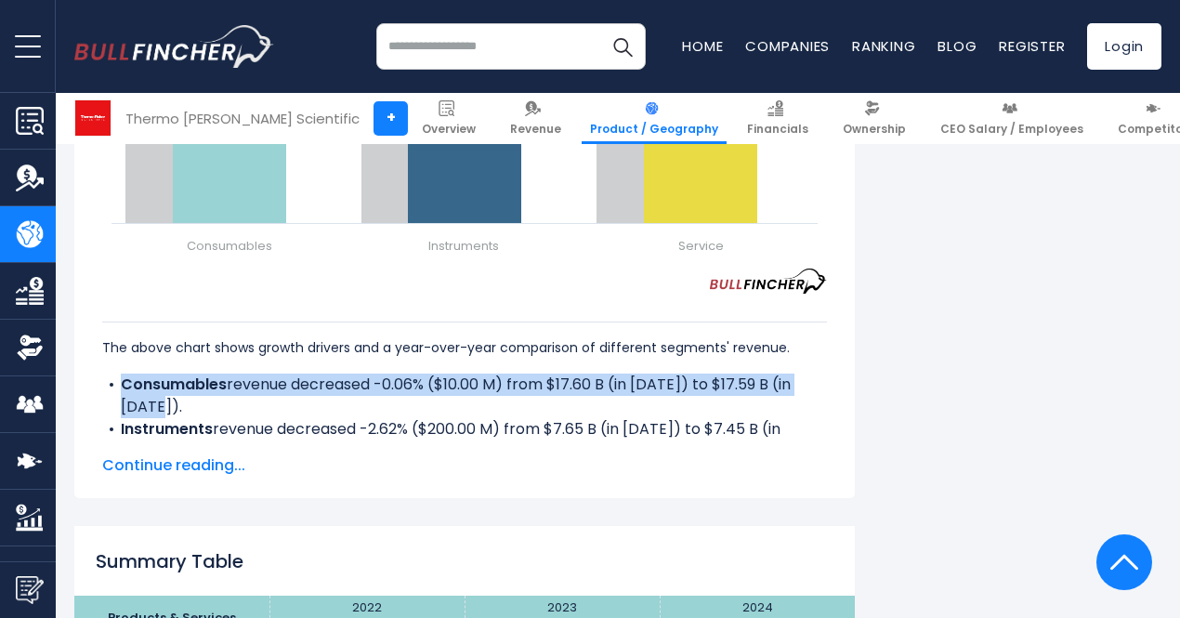
drag, startPoint x: 106, startPoint y: 353, endPoint x: 192, endPoint y: 373, distance: 88.6
click at [192, 374] on li "Consumables revenue decreased -0.06% ($10.00 M) from $17.60 B (in [DATE]) to $1…" at bounding box center [464, 396] width 725 height 45
